Goal: Transaction & Acquisition: Purchase product/service

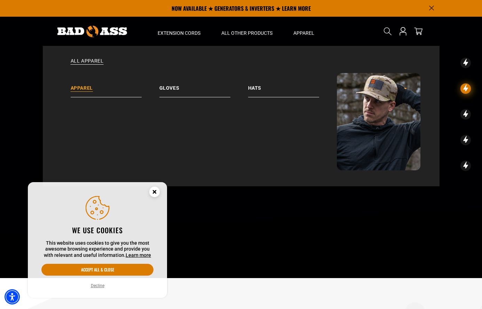
click at [93, 93] on link "Apparel" at bounding box center [115, 85] width 89 height 24
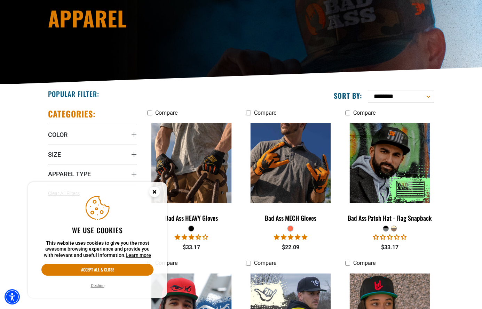
scroll to position [139, 0]
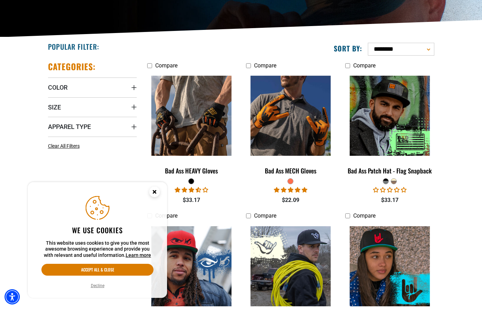
click at [155, 191] on circle "Close this option" at bounding box center [154, 192] width 10 height 10
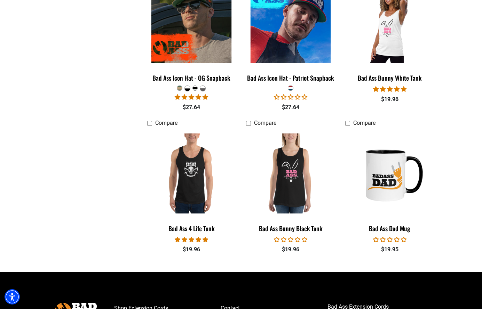
scroll to position [823, 0]
